Goal: Task Accomplishment & Management: Use online tool/utility

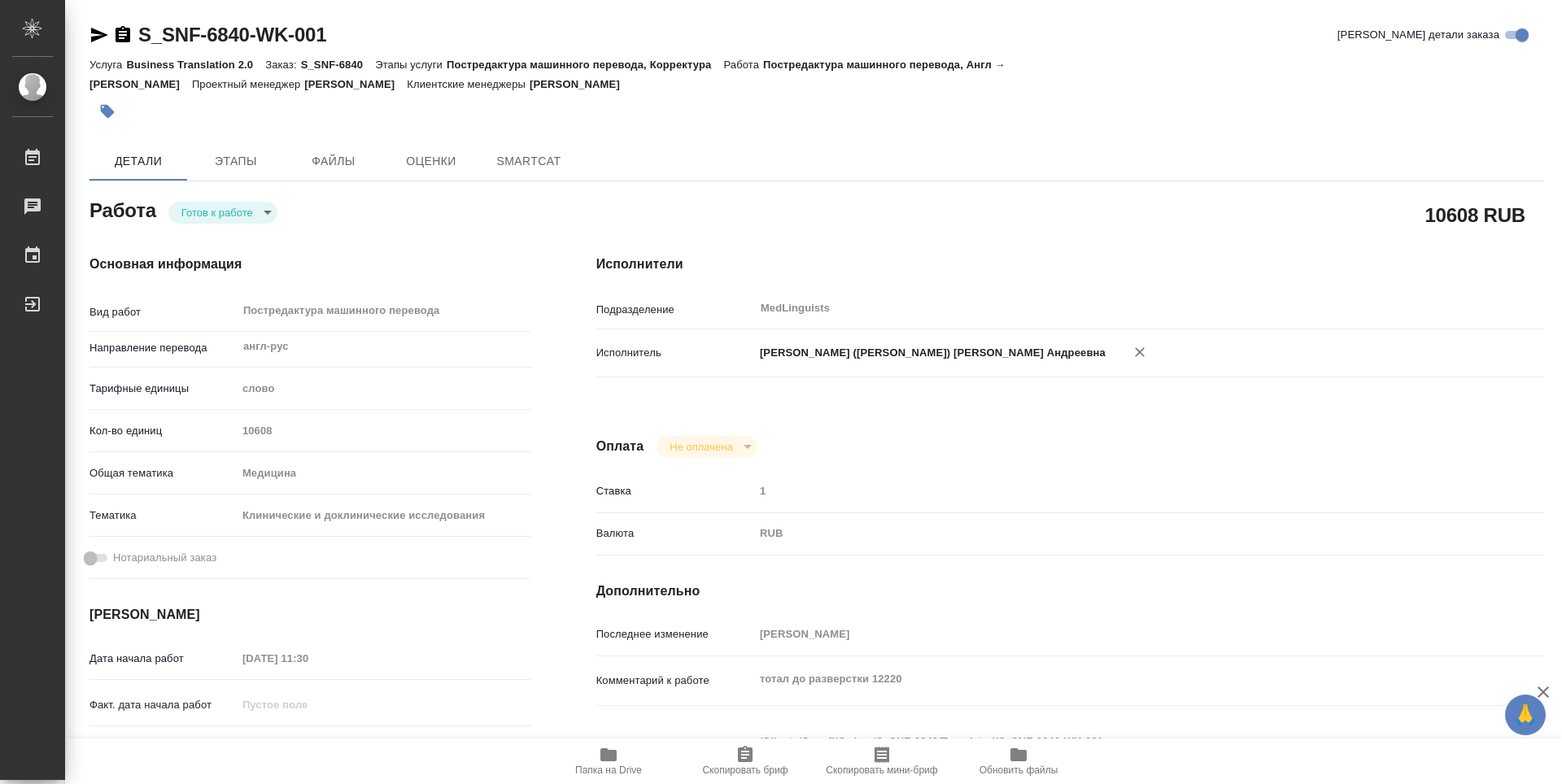
type textarea "x"
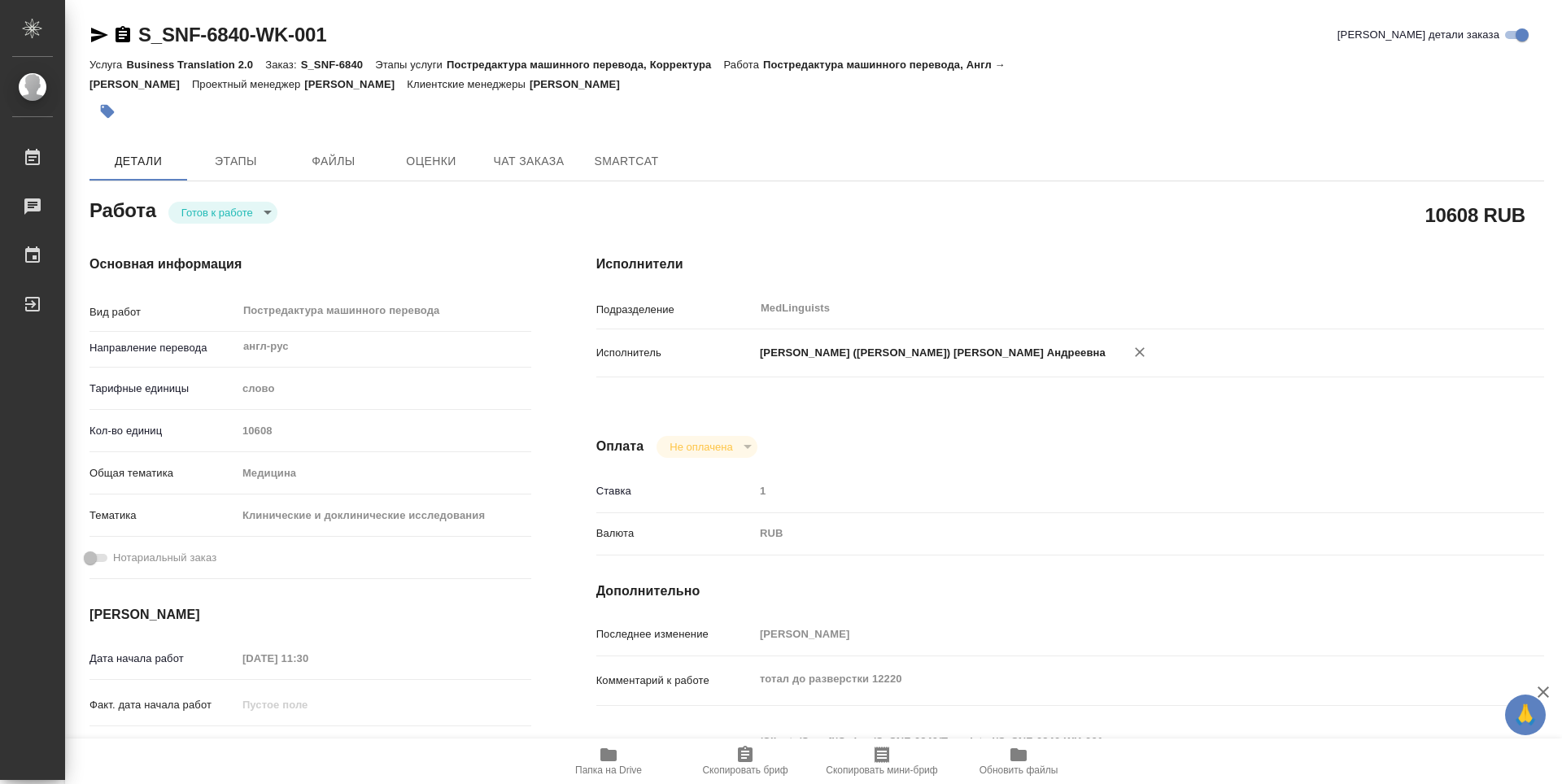
type textarea "x"
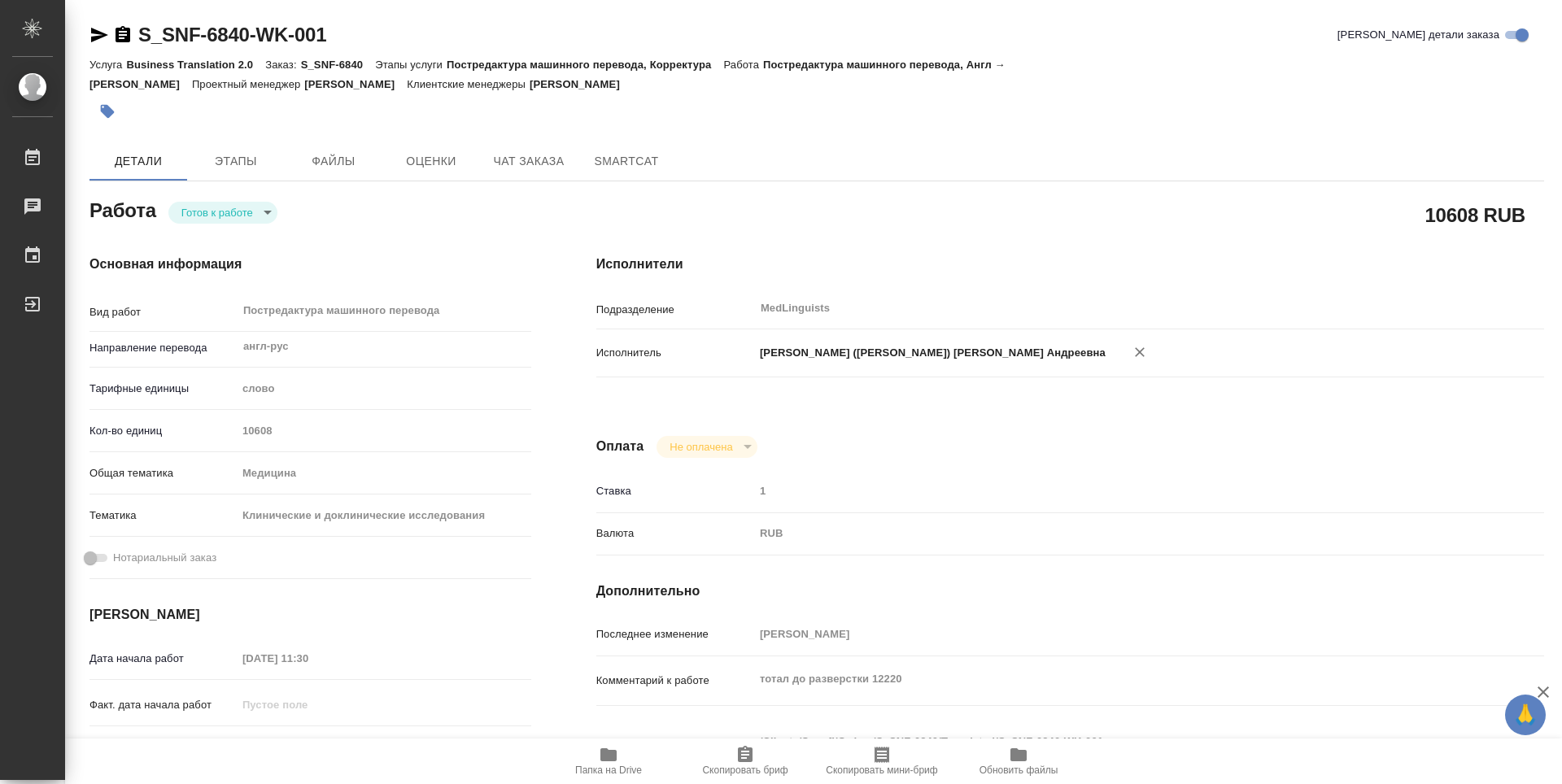
type textarea "x"
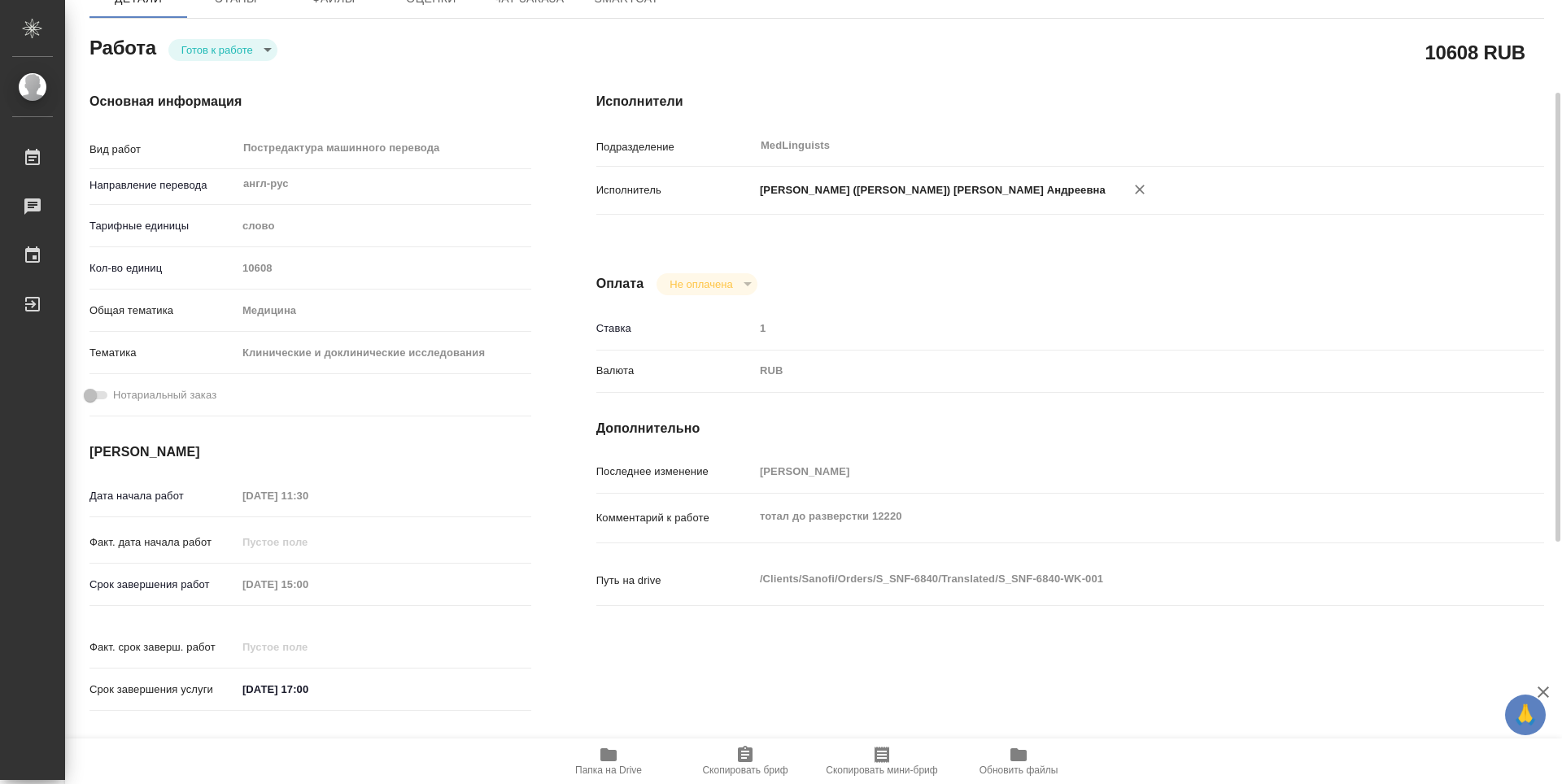
scroll to position [325, 0]
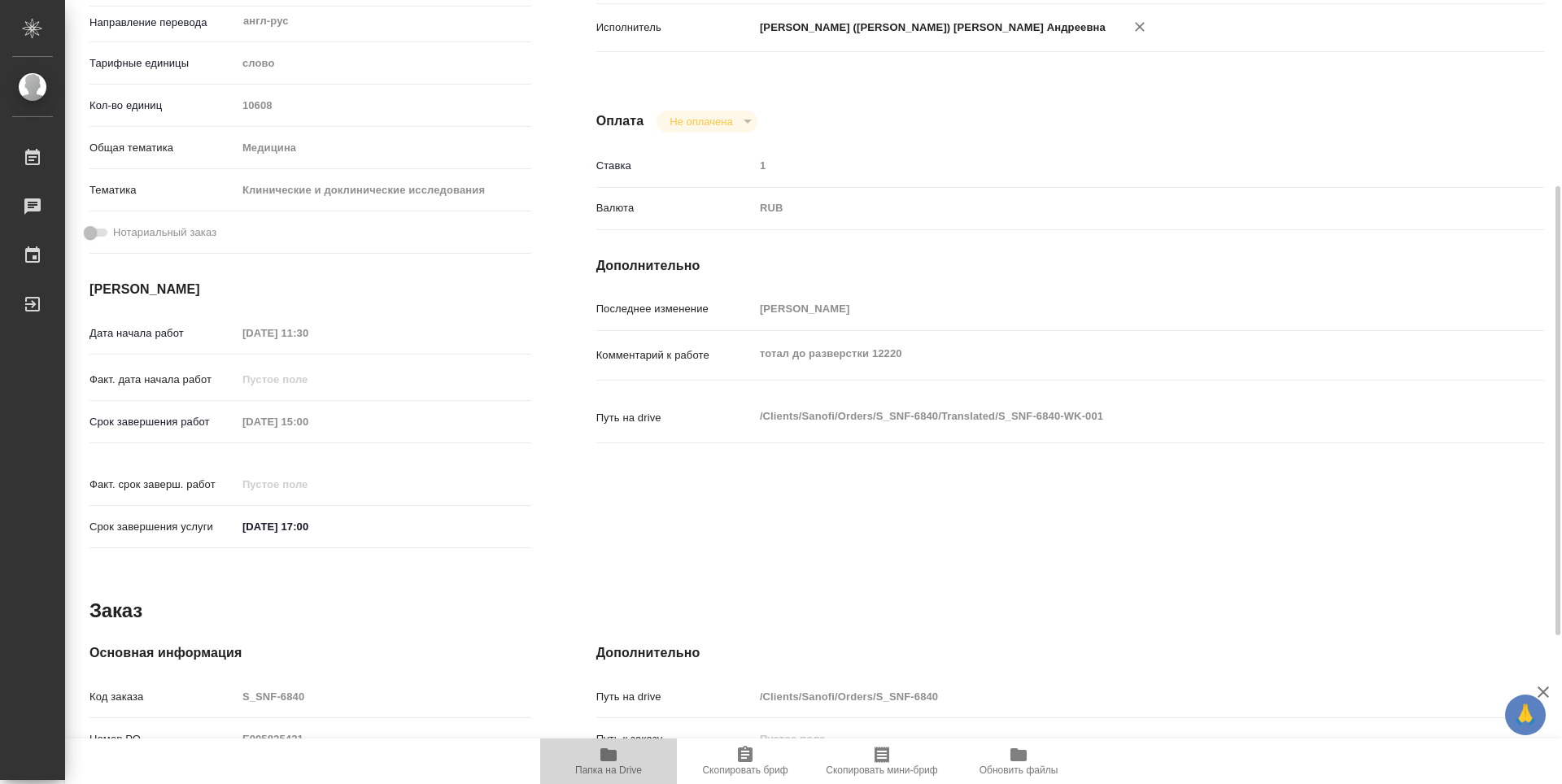
click at [614, 751] on icon "button" at bounding box center [608, 754] width 16 height 13
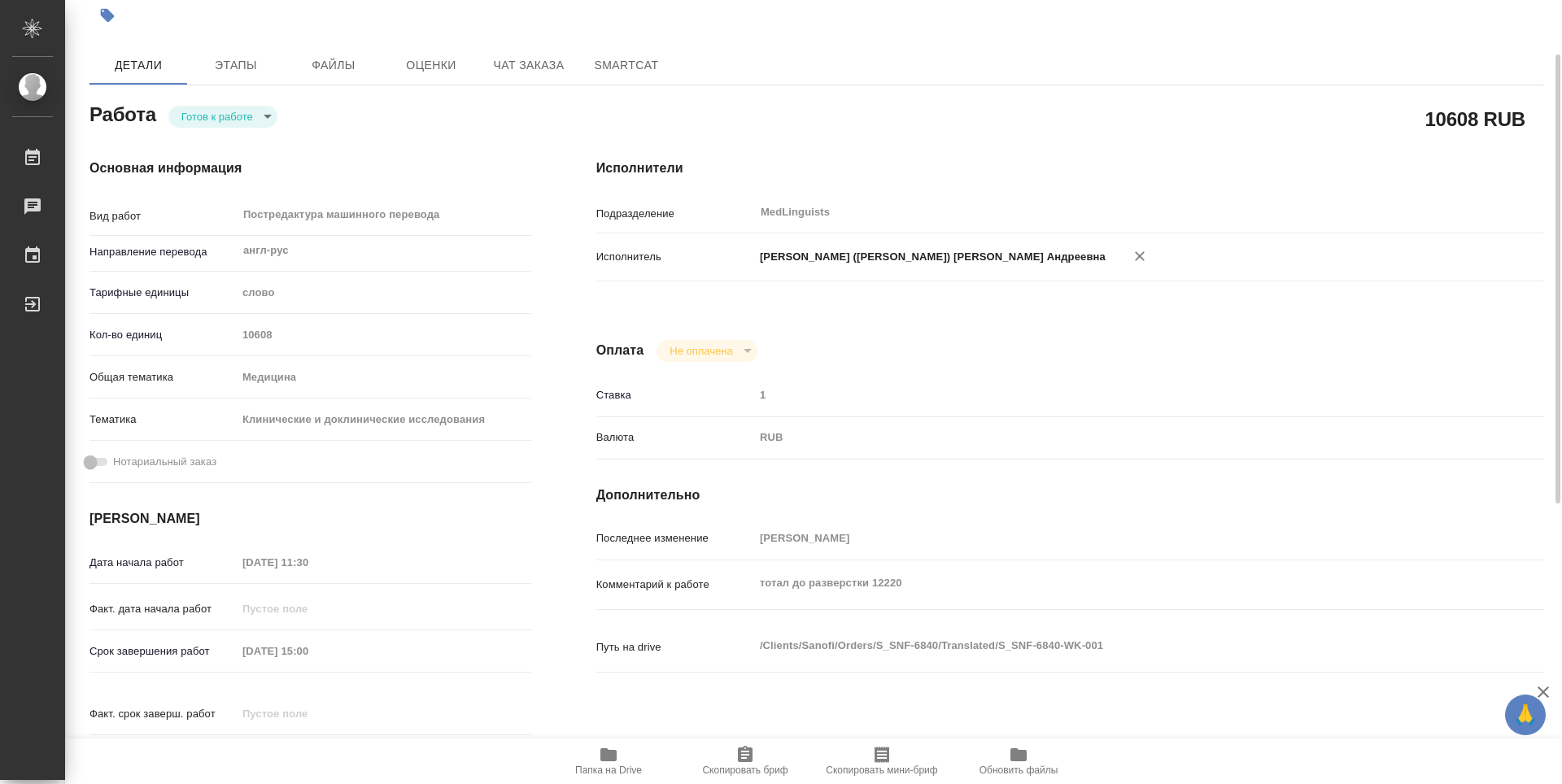
scroll to position [14, 0]
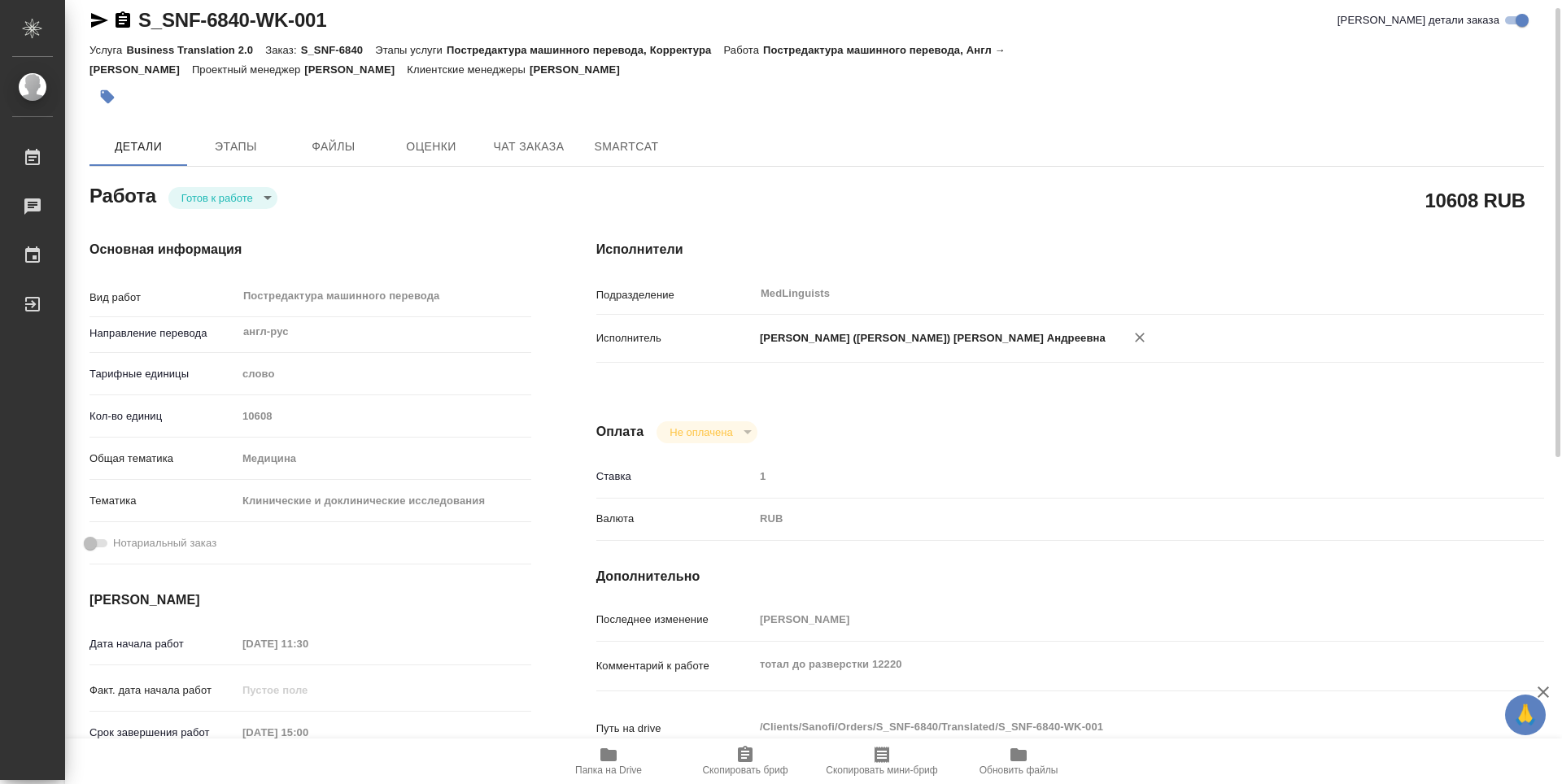
click at [274, 183] on body "🙏 .cls-1 fill:#fff; AWATERA [PERSON_NAME] 0 Чаты График Выйти S_SNF-6840-WK-001…" at bounding box center [781, 392] width 1562 height 784
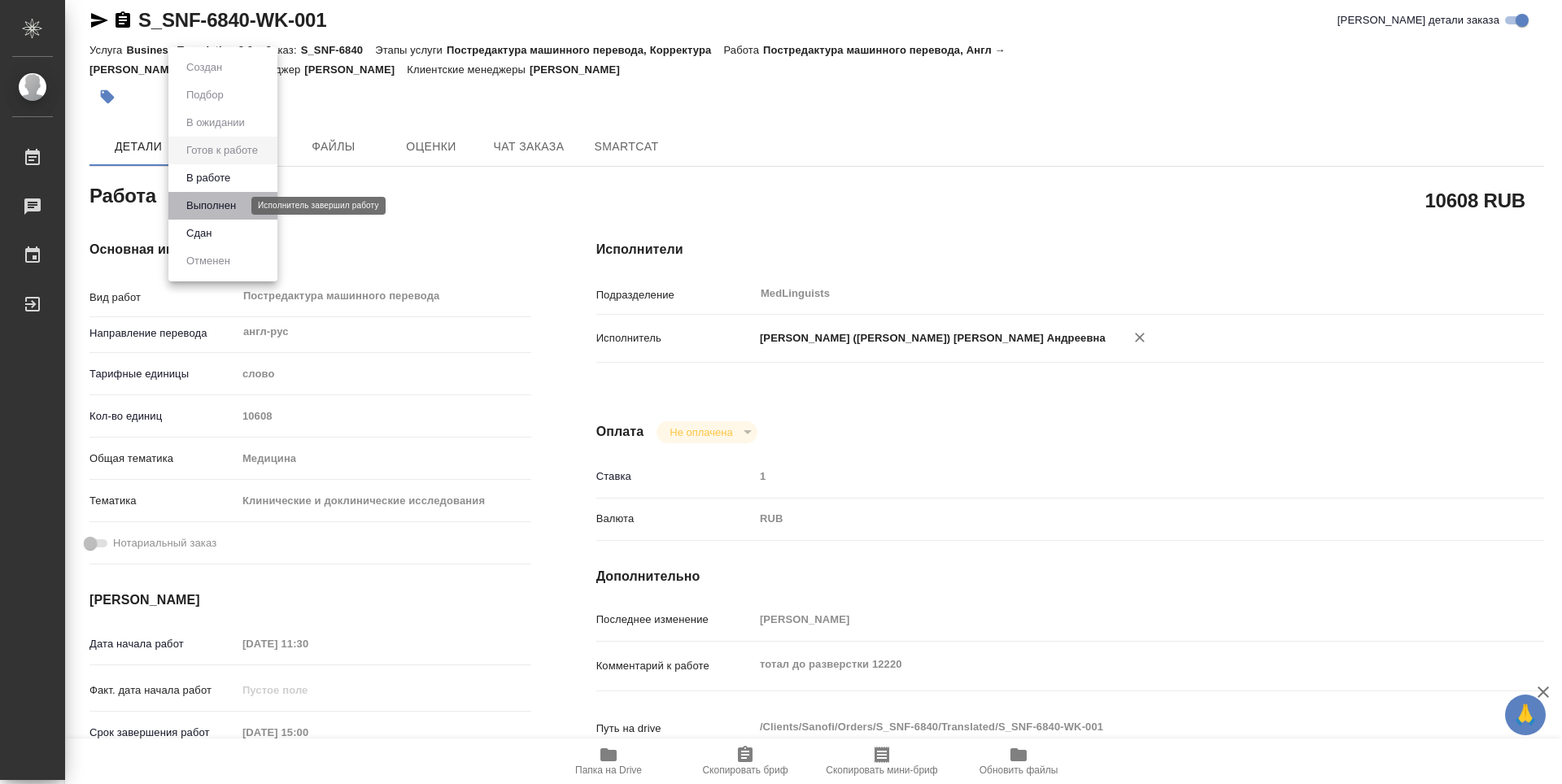
click at [239, 207] on button "Выполнен" at bounding box center [211, 206] width 59 height 18
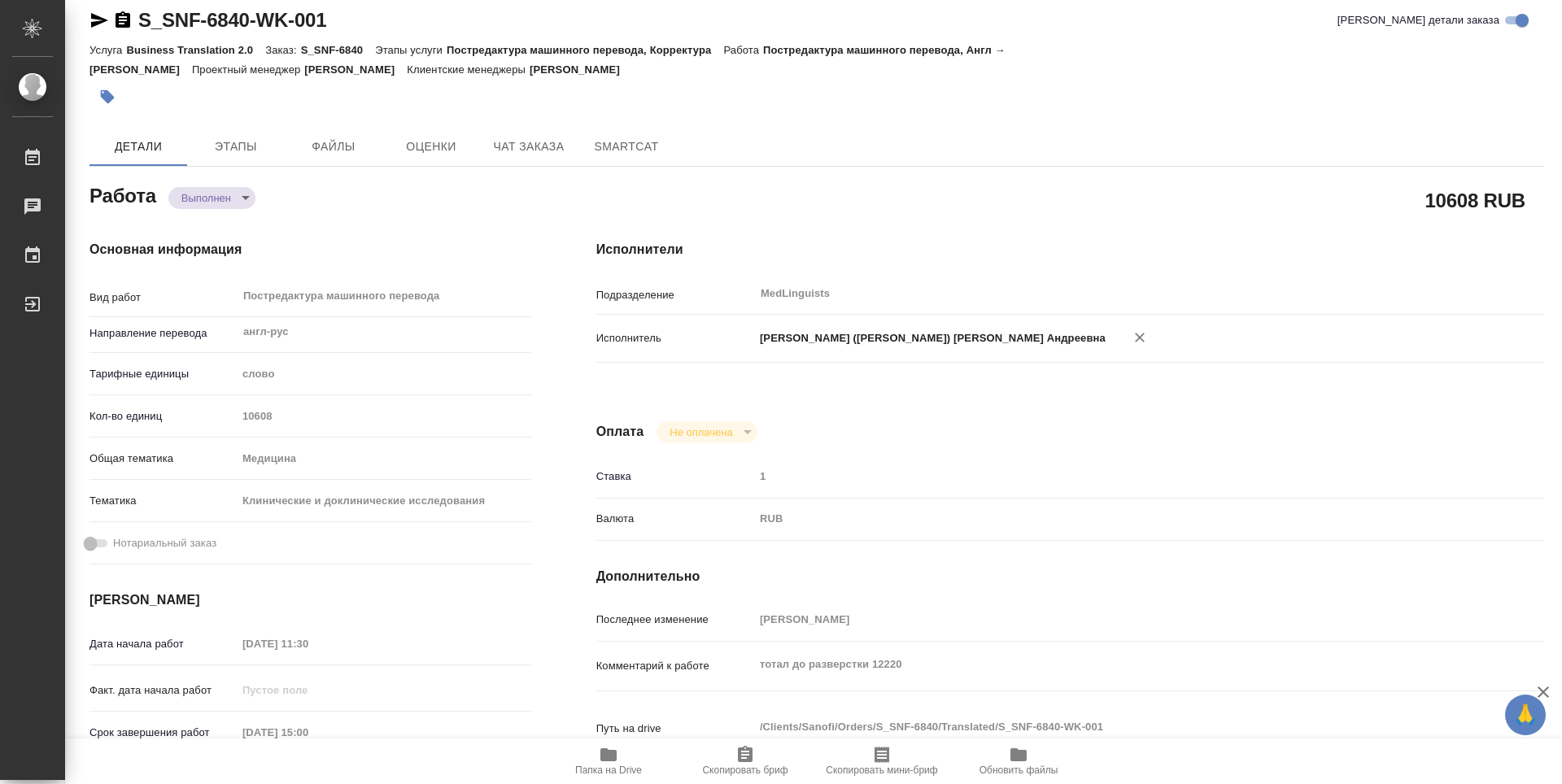
type textarea "x"
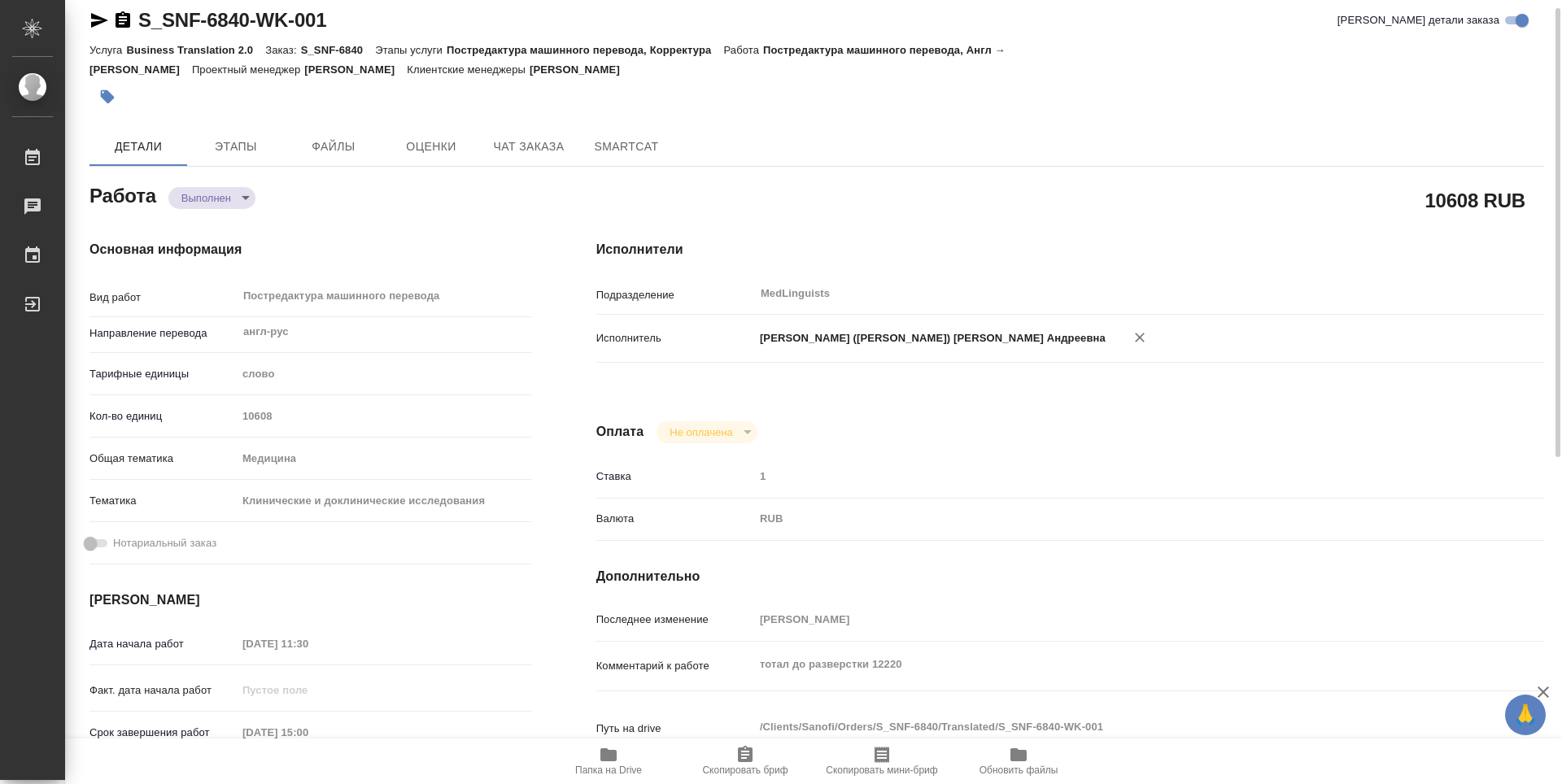
type textarea "x"
